Goal: Task Accomplishment & Management: Complete application form

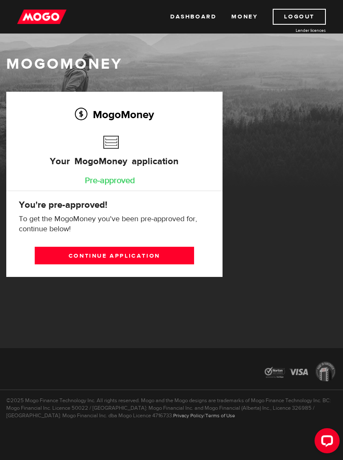
click at [181, 254] on link "Continue application" at bounding box center [114, 255] width 159 height 18
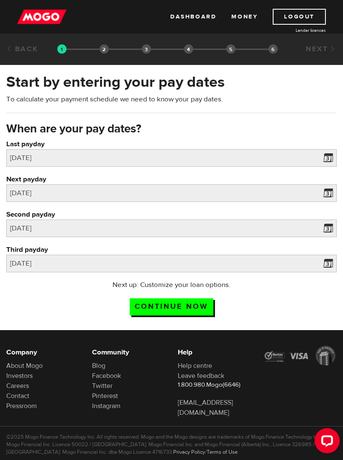
click at [195, 306] on input "Continue now" at bounding box center [172, 306] width 84 height 17
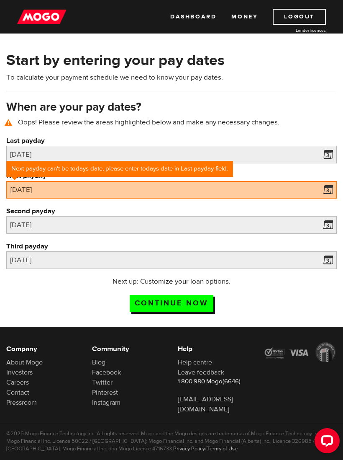
scroll to position [36, 0]
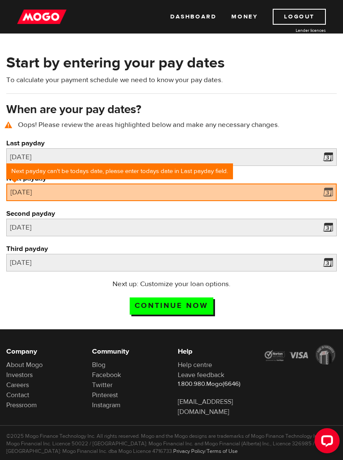
click at [327, 193] on span at bounding box center [326, 193] width 13 height 13
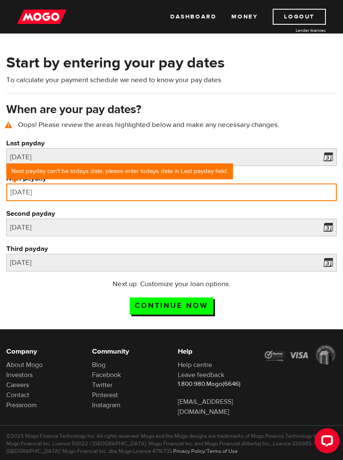
click at [264, 189] on input "[DATE]" at bounding box center [171, 192] width 331 height 18
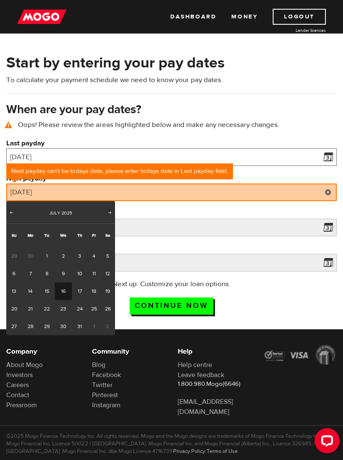
click at [244, 159] on input "[DATE]" at bounding box center [171, 157] width 331 height 18
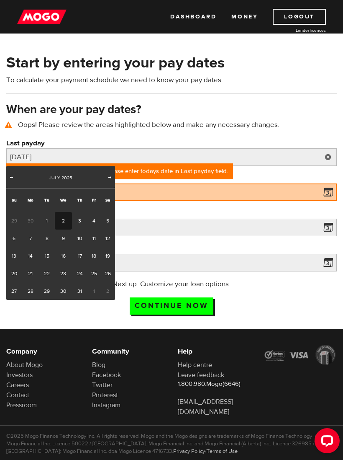
click at [111, 180] on span "Next" at bounding box center [110, 177] width 7 height 7
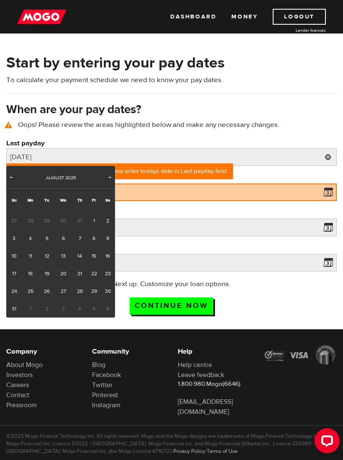
click at [109, 178] on span "Next" at bounding box center [110, 177] width 7 height 7
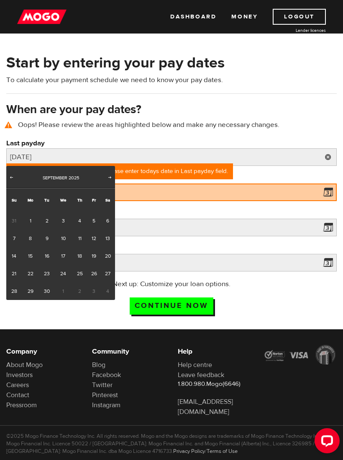
click at [67, 242] on link "10" at bounding box center [63, 238] width 17 height 18
type input "[DATE]"
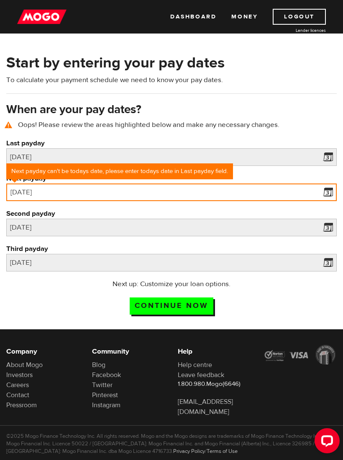
click at [162, 192] on input "[DATE]" at bounding box center [171, 192] width 331 height 18
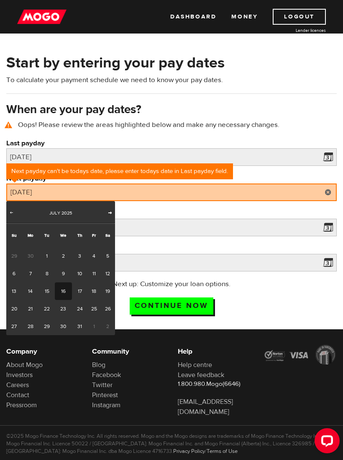
click at [113, 213] on span "Next" at bounding box center [110, 212] width 7 height 7
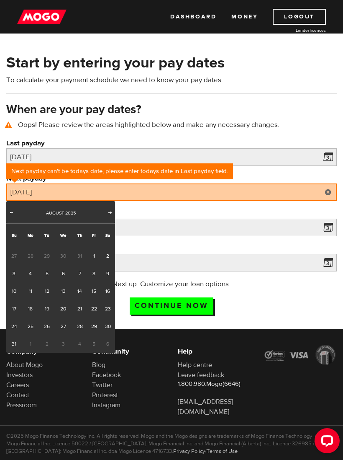
click at [108, 214] on span "Next" at bounding box center [110, 212] width 7 height 7
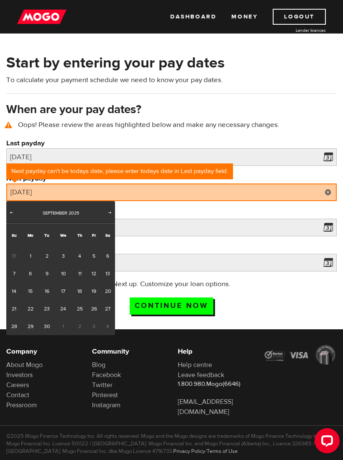
click at [69, 313] on link "24" at bounding box center [63, 309] width 17 height 18
type input "[DATE]"
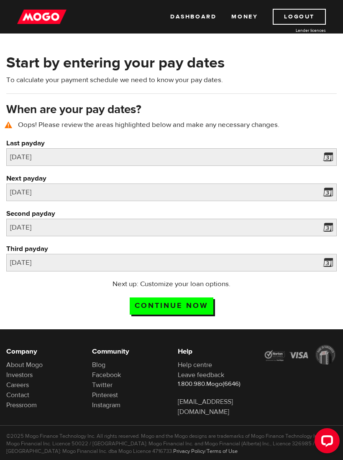
click at [199, 303] on input "Continue now" at bounding box center [172, 305] width 84 height 17
